Goal: Transaction & Acquisition: Purchase product/service

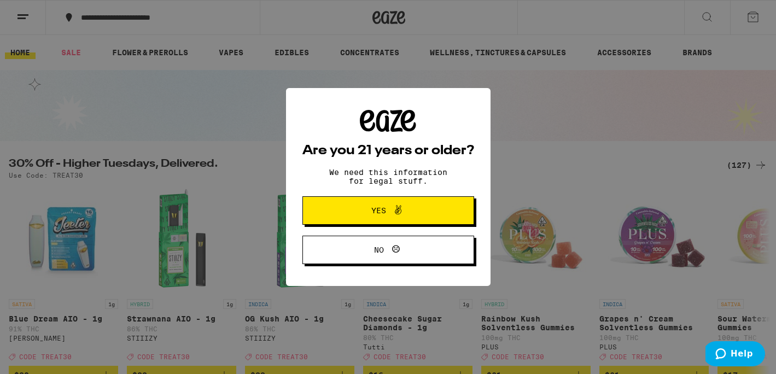
click at [388, 215] on span at bounding box center [395, 210] width 19 height 14
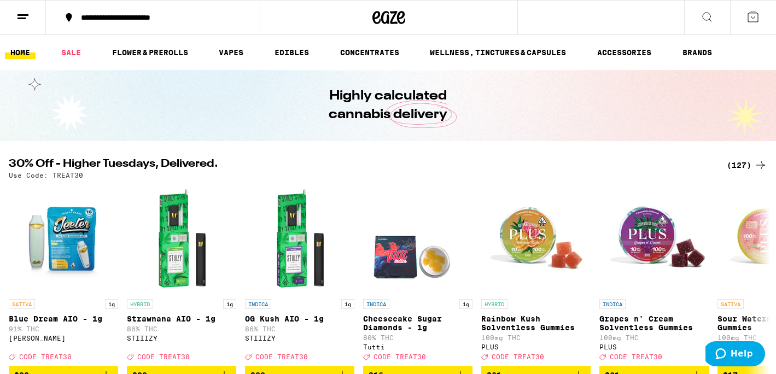
click at [81, 22] on button "**********" at bounding box center [153, 17] width 214 height 33
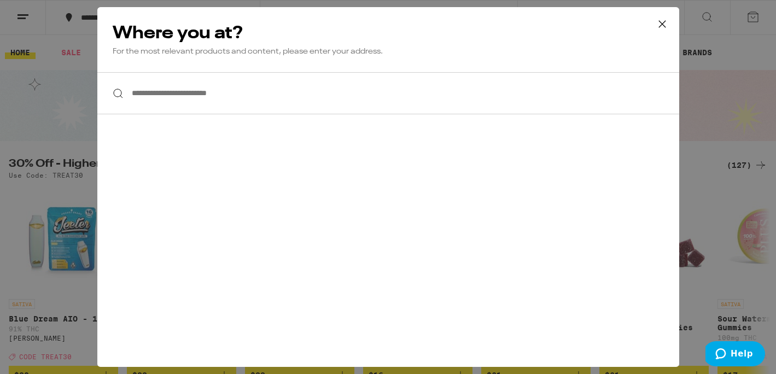
click at [207, 93] on input "**********" at bounding box center [388, 93] width 582 height 42
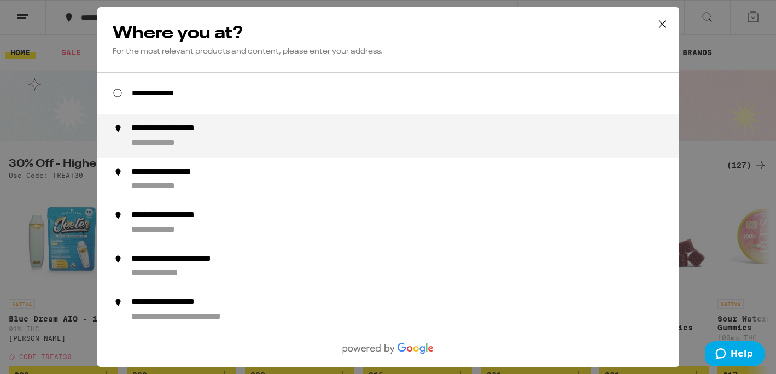
click at [199, 146] on div "**********" at bounding box center [167, 143] width 73 height 11
type input "**********"
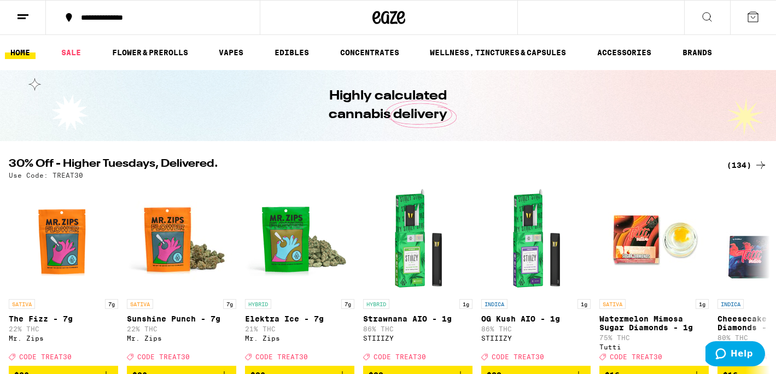
click at [22, 18] on line at bounding box center [21, 18] width 8 height 0
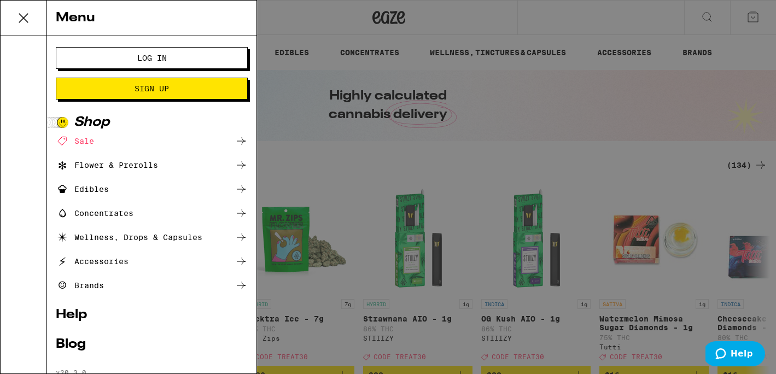
click at [149, 64] on button "Log In" at bounding box center [152, 58] width 192 height 22
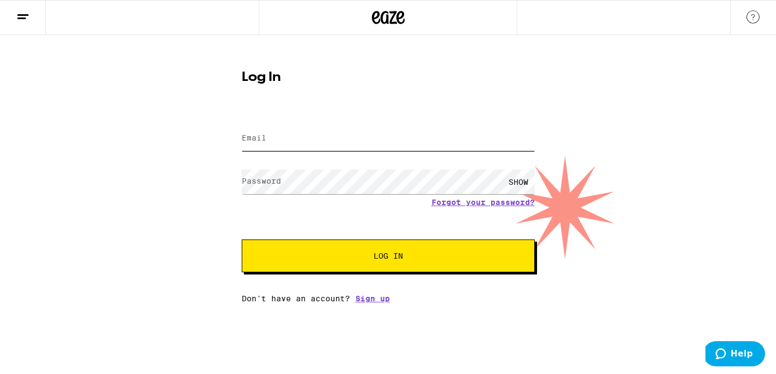
type input "[EMAIL_ADDRESS][DOMAIN_NAME]"
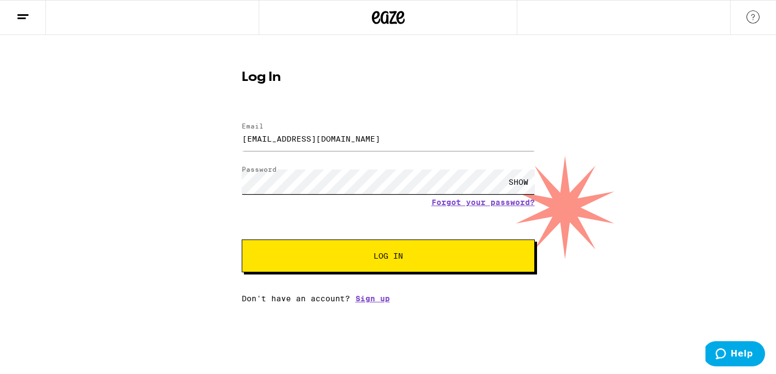
click at [388, 257] on button "Log In" at bounding box center [388, 255] width 293 height 33
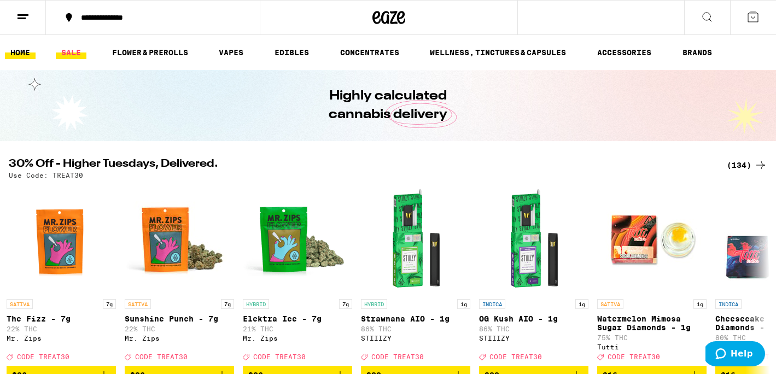
click at [70, 49] on link "SALE" at bounding box center [71, 52] width 31 height 13
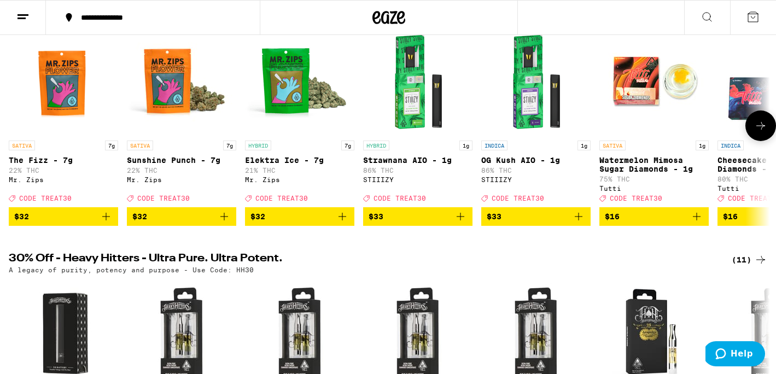
scroll to position [86, 0]
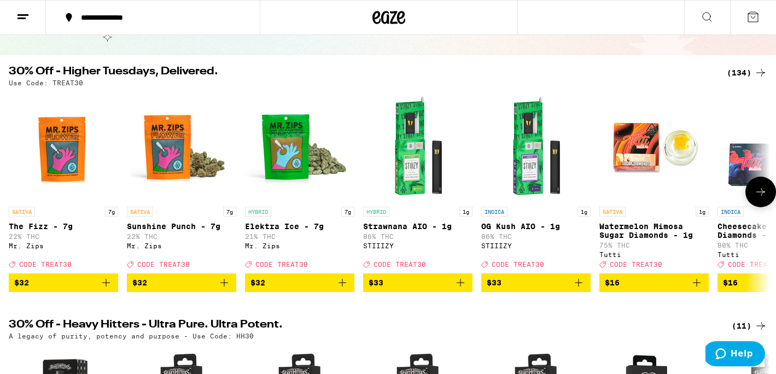
click at [759, 198] on icon at bounding box center [760, 191] width 13 height 13
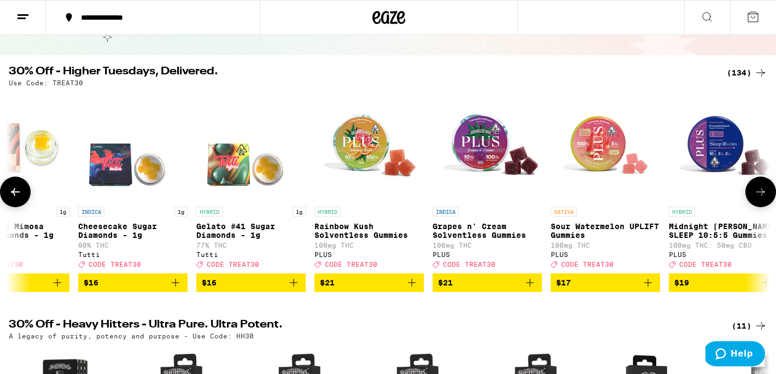
click at [759, 198] on icon at bounding box center [760, 191] width 13 height 13
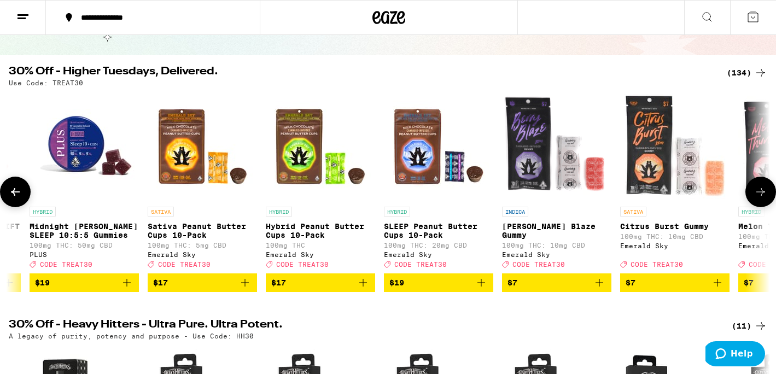
click at [759, 198] on icon at bounding box center [760, 191] width 13 height 13
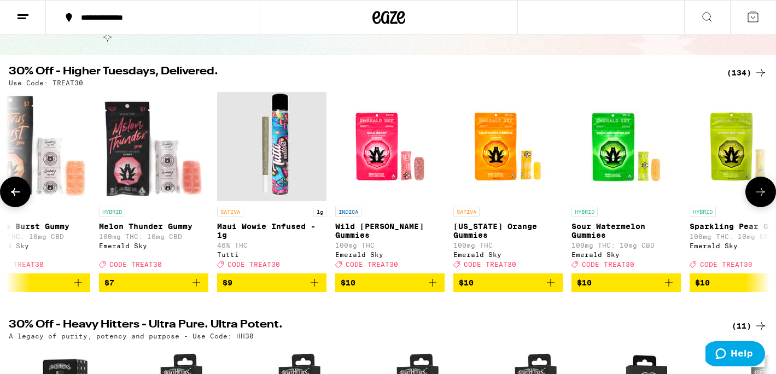
click at [759, 198] on icon at bounding box center [760, 191] width 13 height 13
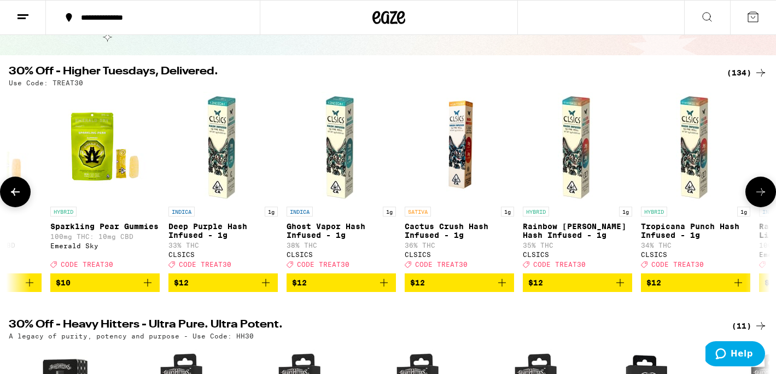
click at [759, 198] on icon at bounding box center [760, 191] width 13 height 13
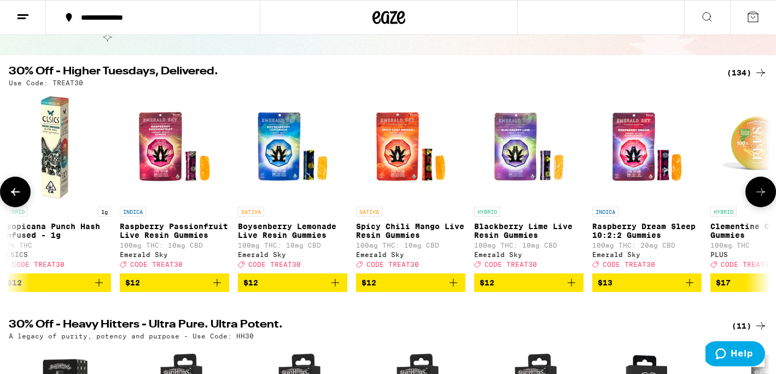
click at [759, 198] on icon at bounding box center [760, 191] width 13 height 13
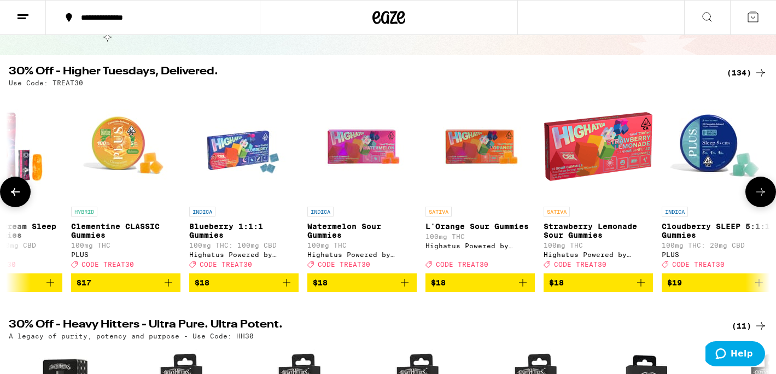
click at [759, 198] on icon at bounding box center [760, 191] width 13 height 13
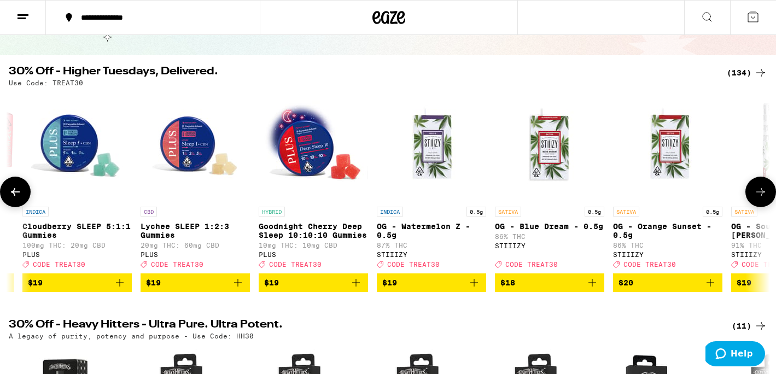
click at [759, 198] on icon at bounding box center [760, 191] width 13 height 13
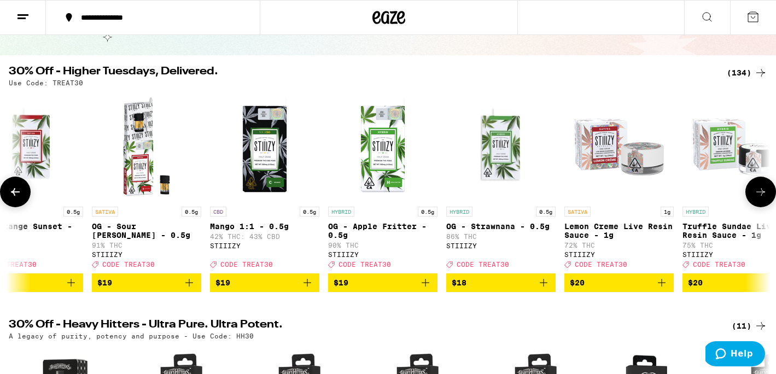
click at [759, 198] on icon at bounding box center [760, 191] width 13 height 13
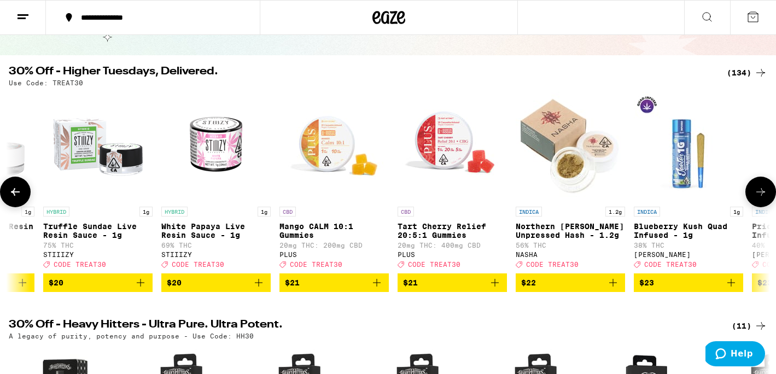
click at [759, 198] on icon at bounding box center [760, 191] width 13 height 13
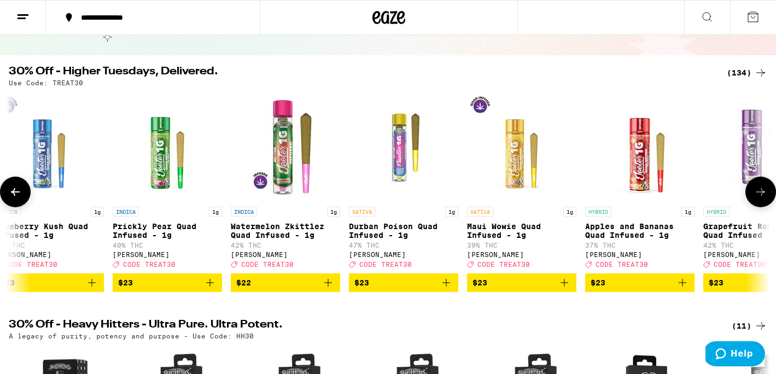
click at [759, 198] on icon at bounding box center [760, 191] width 13 height 13
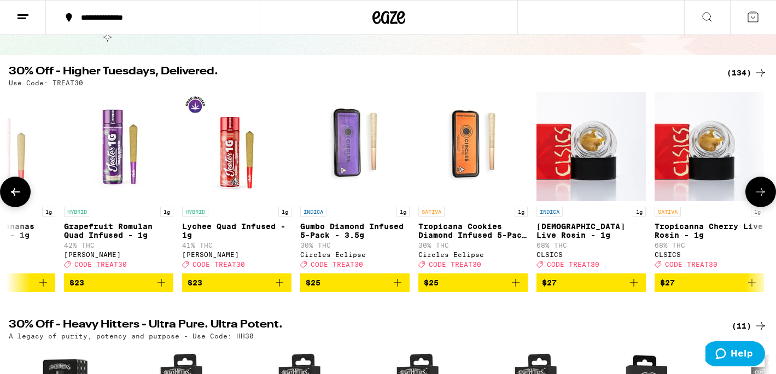
click at [759, 198] on icon at bounding box center [760, 191] width 13 height 13
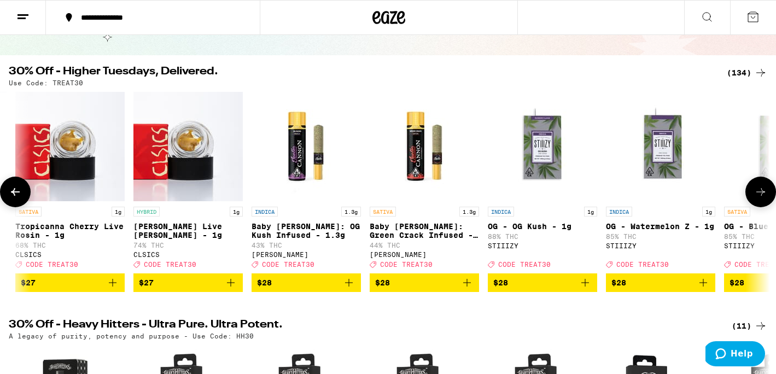
click at [759, 198] on icon at bounding box center [760, 191] width 13 height 13
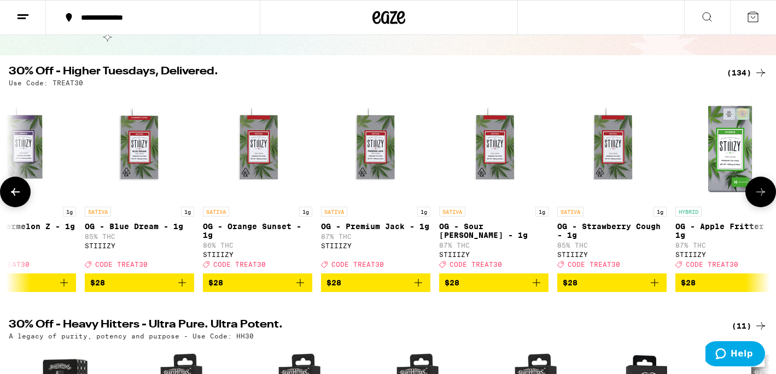
click at [759, 198] on icon at bounding box center [760, 191] width 13 height 13
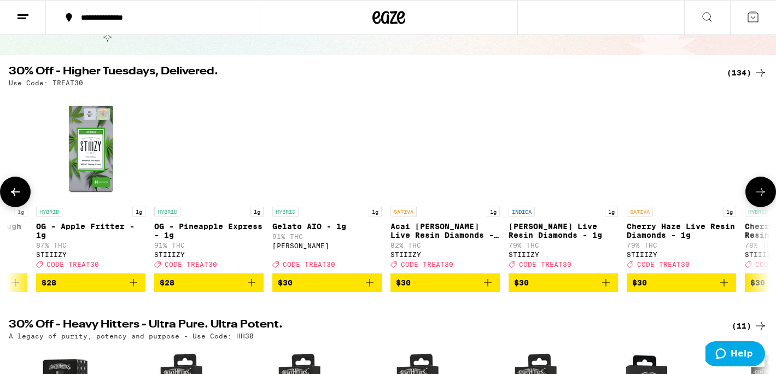
click at [759, 194] on icon at bounding box center [760, 191] width 13 height 13
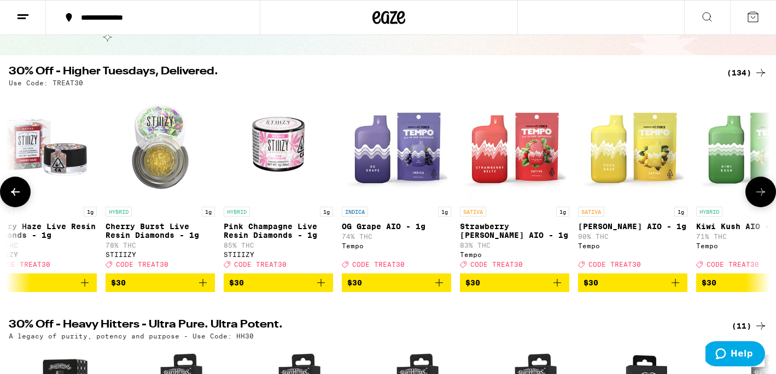
click at [759, 194] on icon at bounding box center [760, 191] width 13 height 13
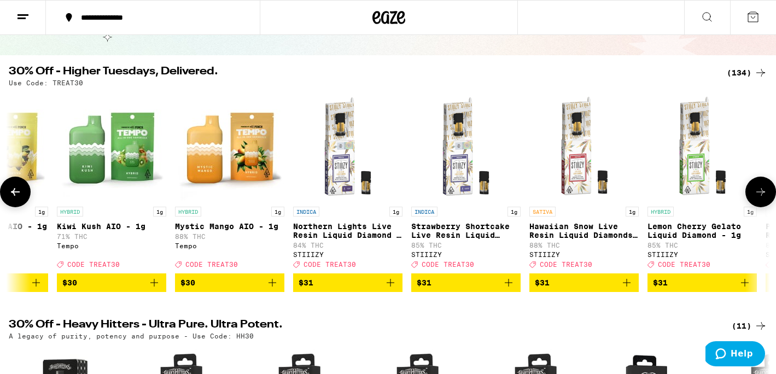
click at [759, 194] on icon at bounding box center [760, 191] width 13 height 13
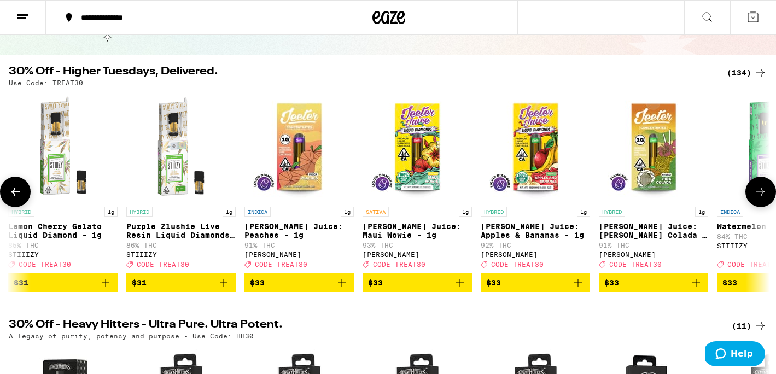
click at [759, 194] on icon at bounding box center [760, 191] width 13 height 13
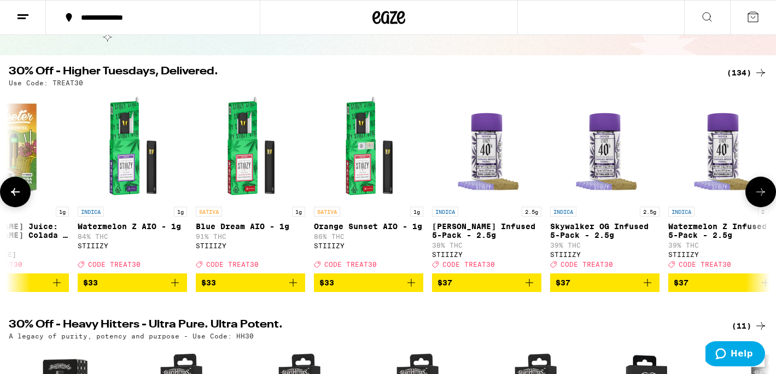
click at [759, 194] on icon at bounding box center [760, 191] width 13 height 13
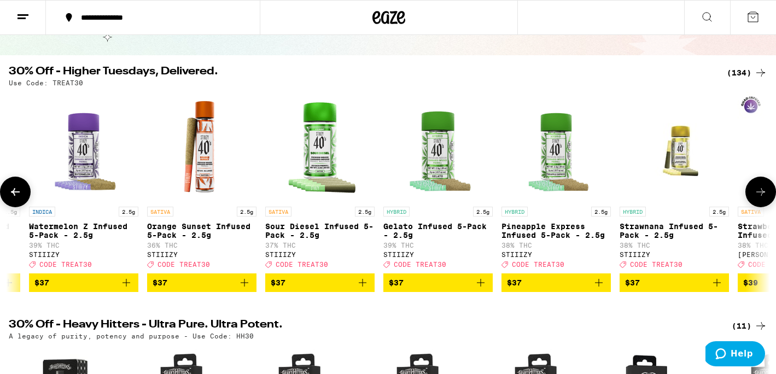
click at [759, 194] on icon at bounding box center [760, 191] width 13 height 13
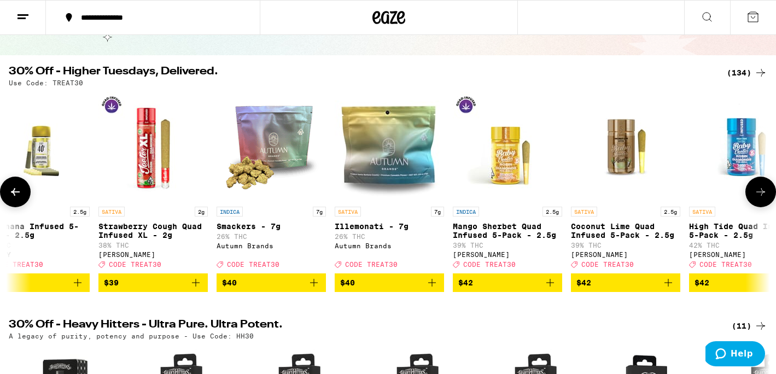
click at [759, 194] on icon at bounding box center [760, 191] width 13 height 13
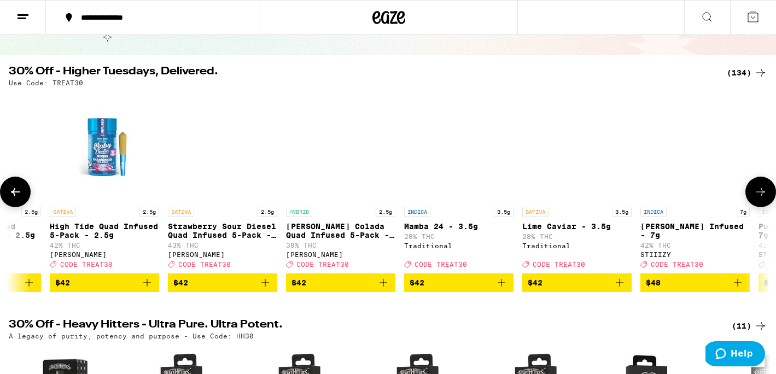
click at [759, 194] on icon at bounding box center [760, 191] width 13 height 13
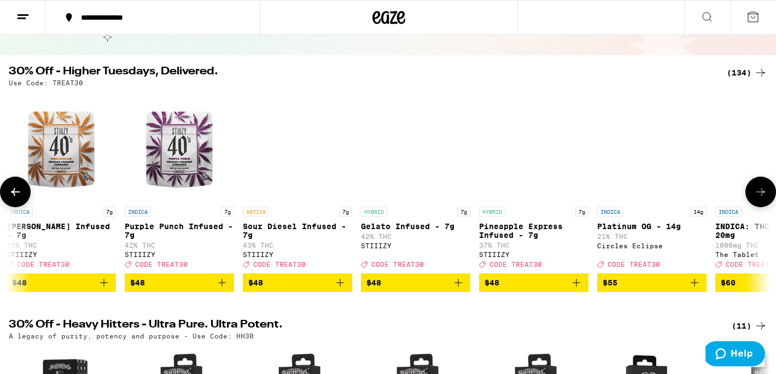
scroll to position [0, 14056]
